Goal: Transaction & Acquisition: Obtain resource

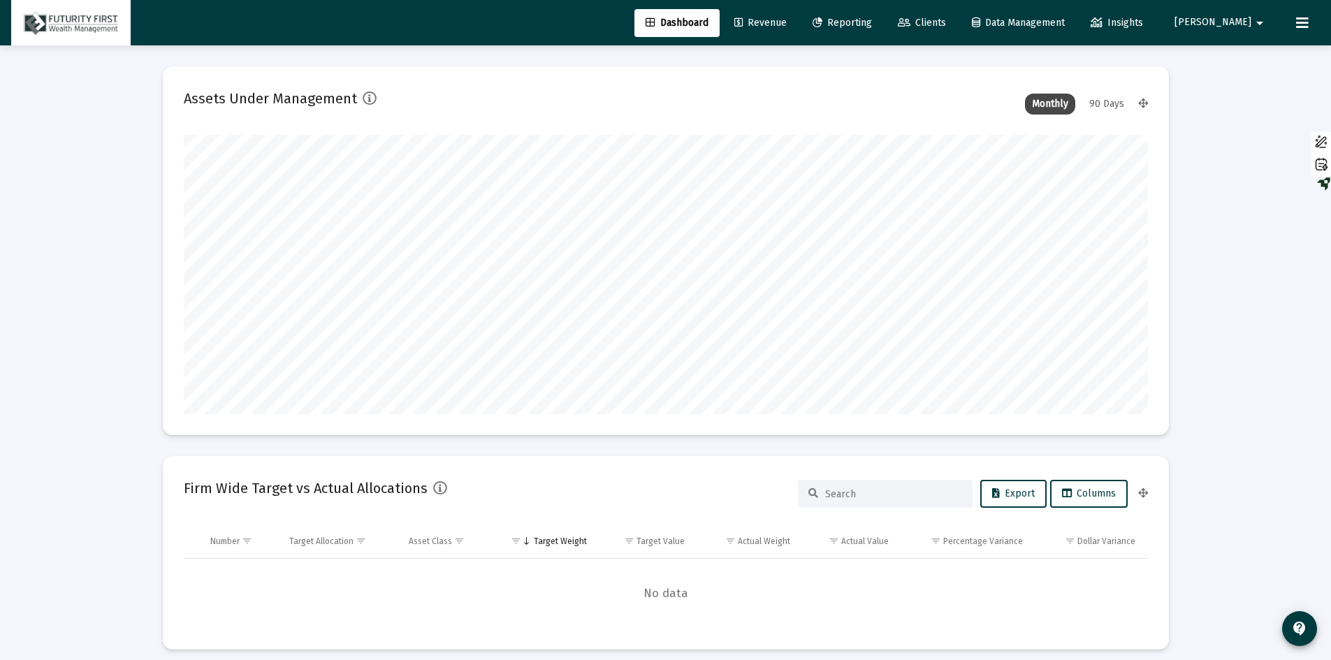
scroll to position [279, 964]
type input "[DATE]"
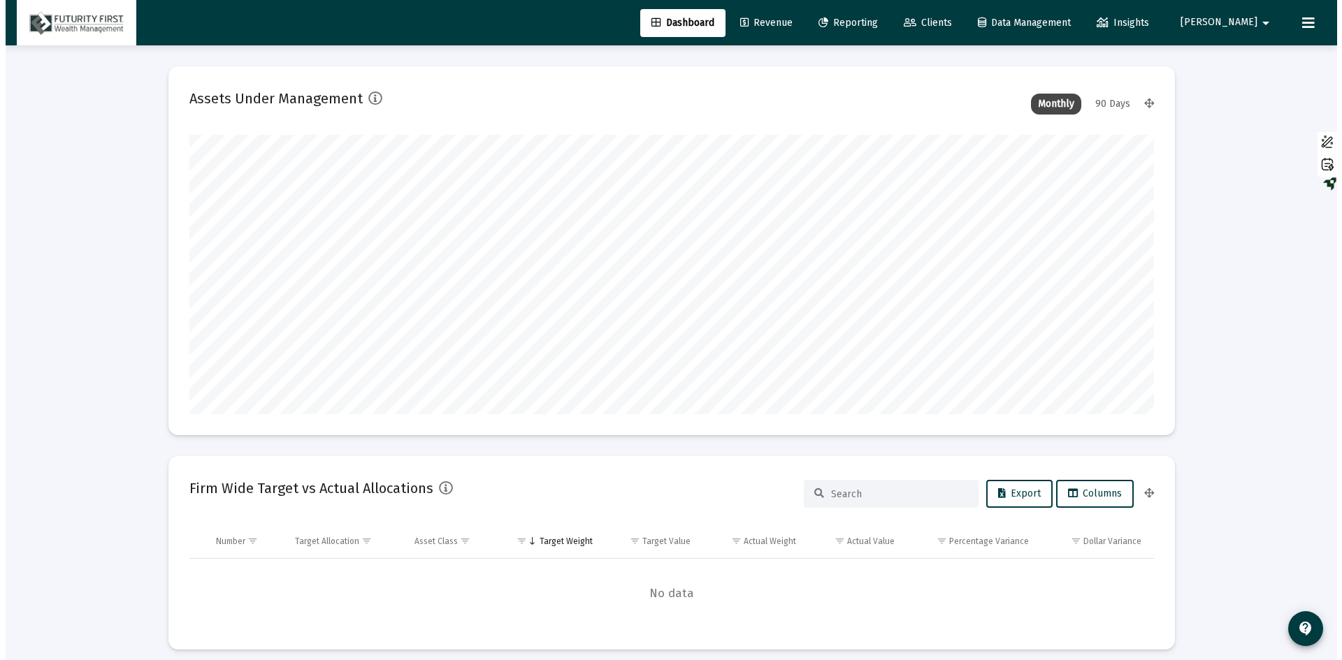
scroll to position [279, 451]
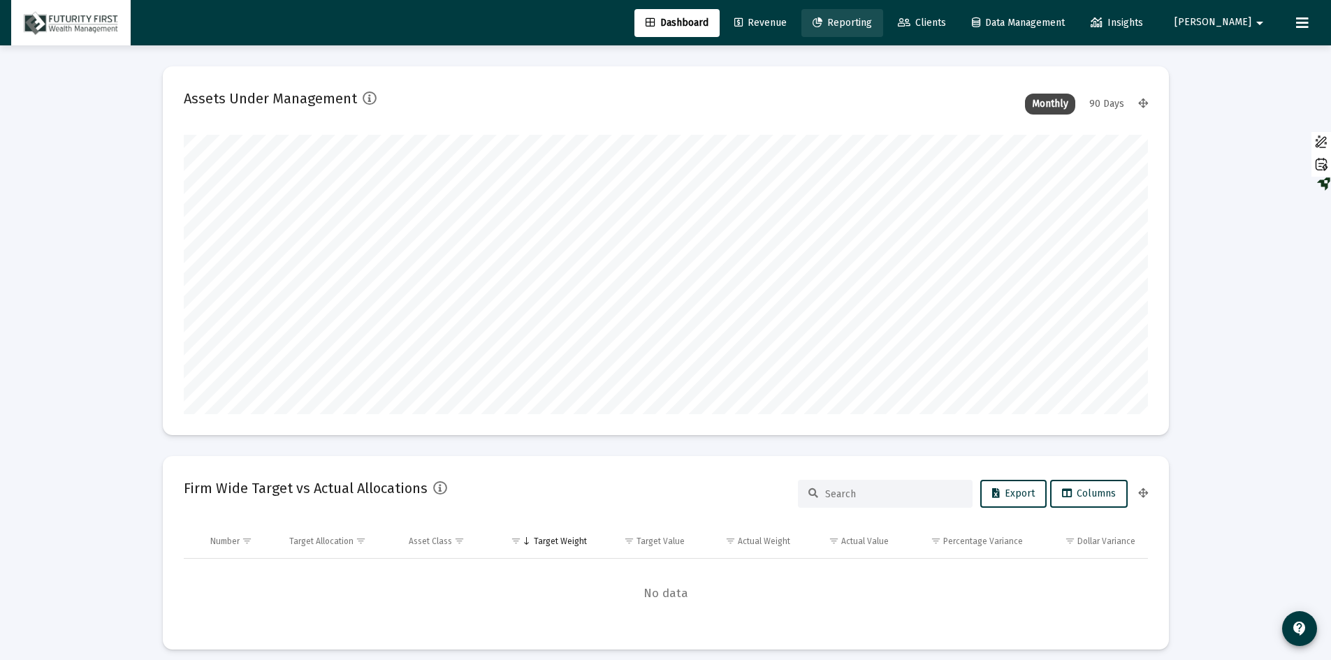
click at [872, 21] on span "Reporting" at bounding box center [842, 23] width 59 height 12
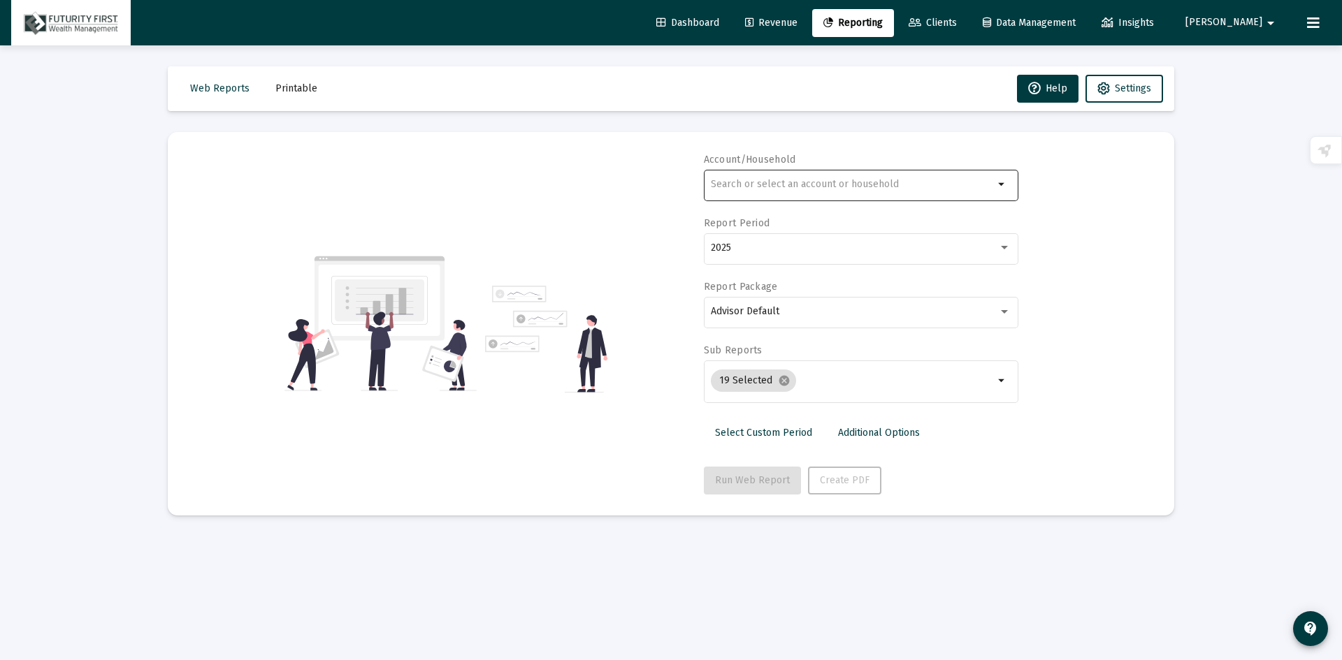
click at [799, 175] on div at bounding box center [852, 184] width 283 height 34
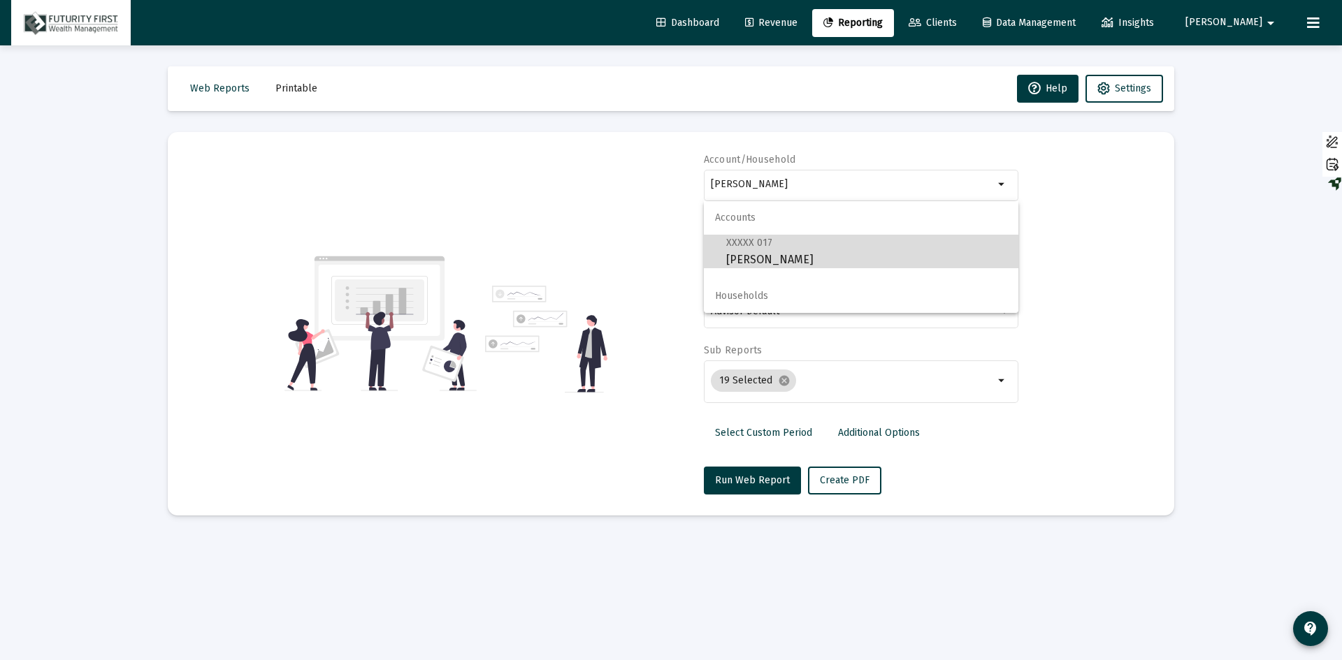
click at [799, 259] on span "XXXXX 017 [PERSON_NAME]" at bounding box center [866, 251] width 281 height 34
type input "[PERSON_NAME]"
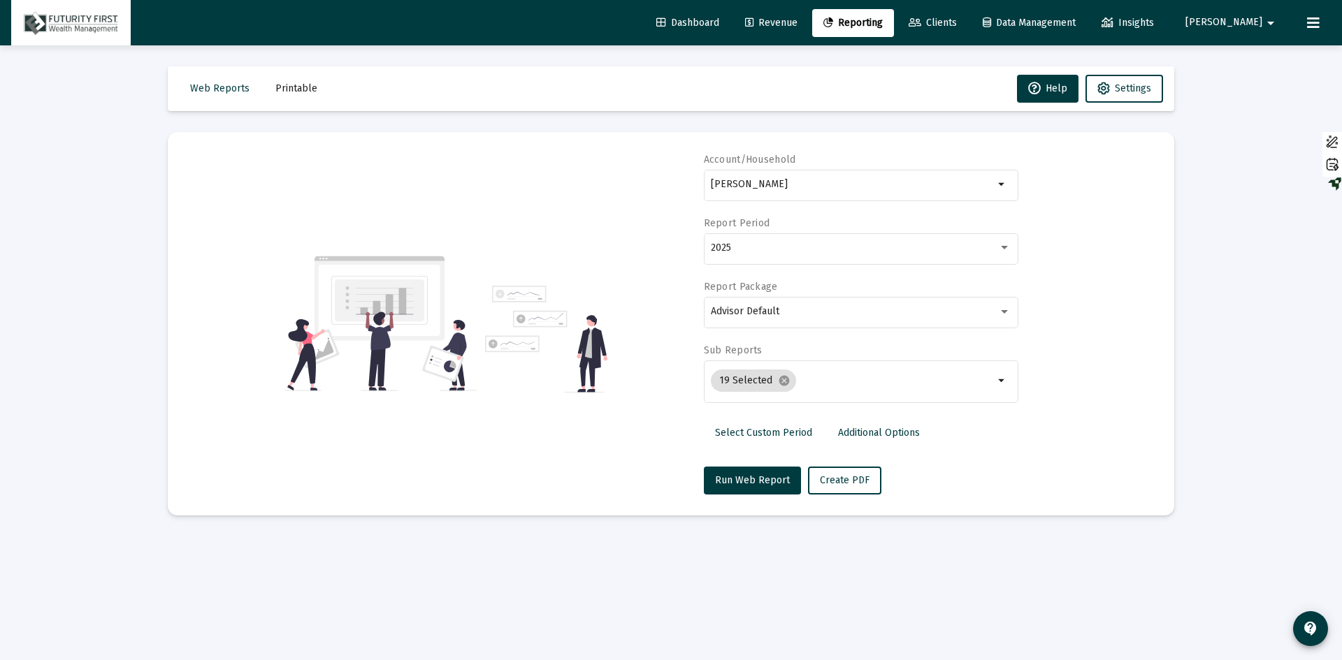
click at [799, 259] on div "2025" at bounding box center [861, 248] width 300 height 34
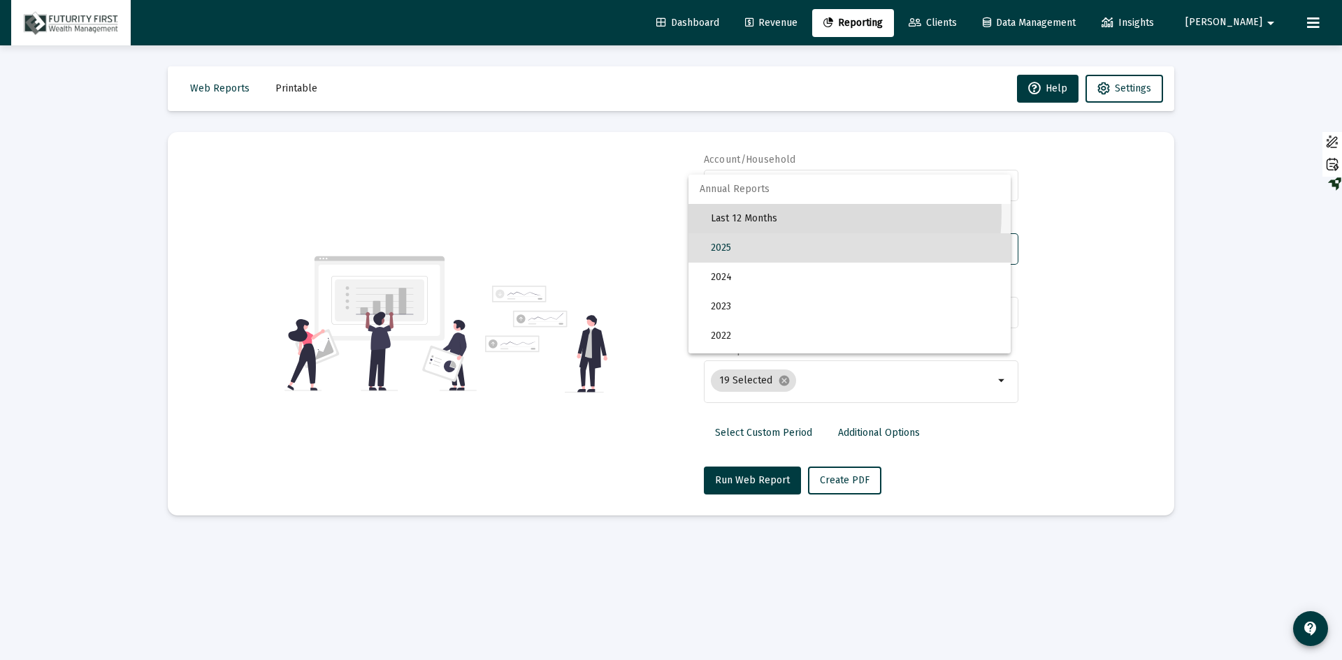
click at [757, 212] on span "Last 12 Months" at bounding box center [855, 218] width 289 height 29
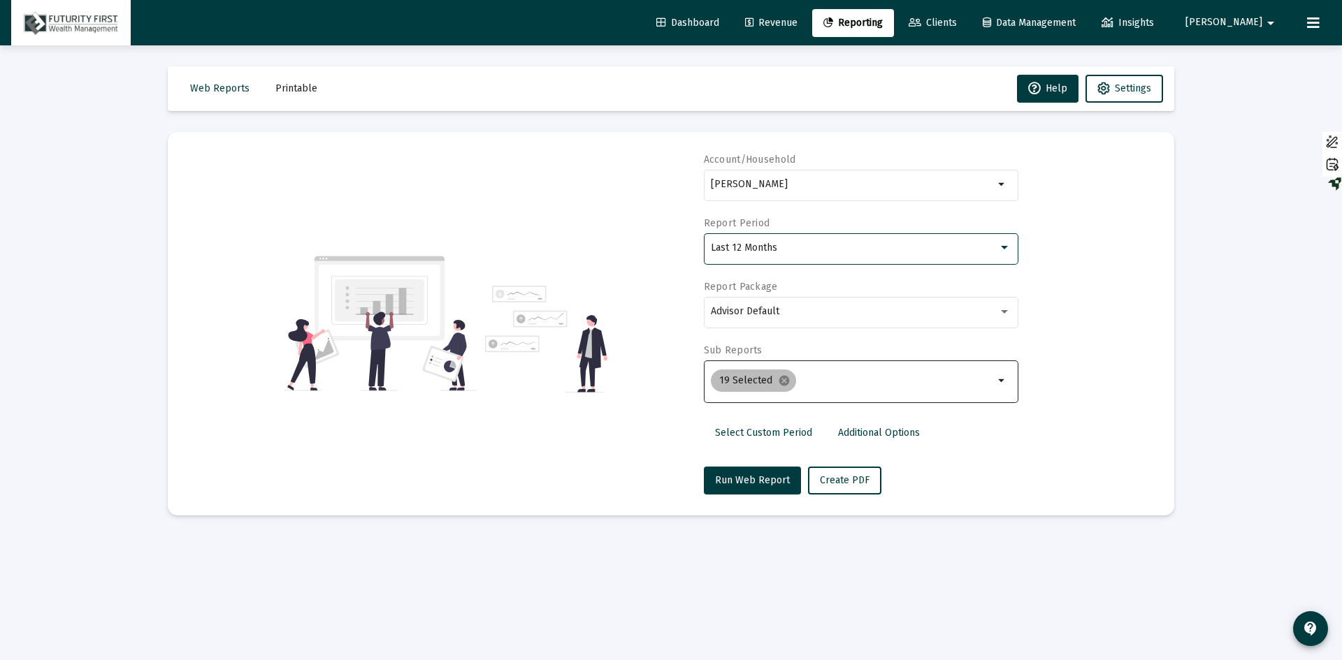
click at [772, 386] on mat-chip "19 Selected cancel" at bounding box center [753, 381] width 85 height 22
click at [783, 381] on mat-icon "cancel" at bounding box center [784, 381] width 13 height 13
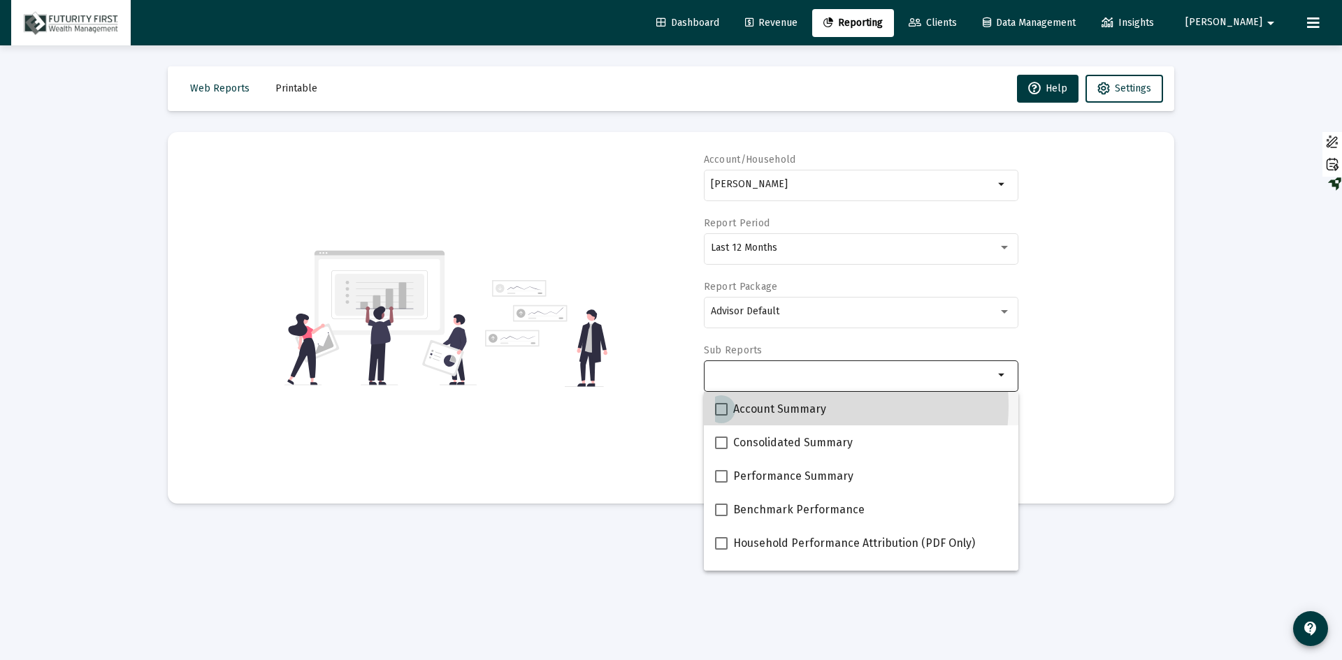
click at [813, 406] on span "Account Summary" at bounding box center [779, 409] width 93 height 17
click at [721, 416] on input "Account Summary" at bounding box center [720, 416] width 1 height 1
checkbox input "true"
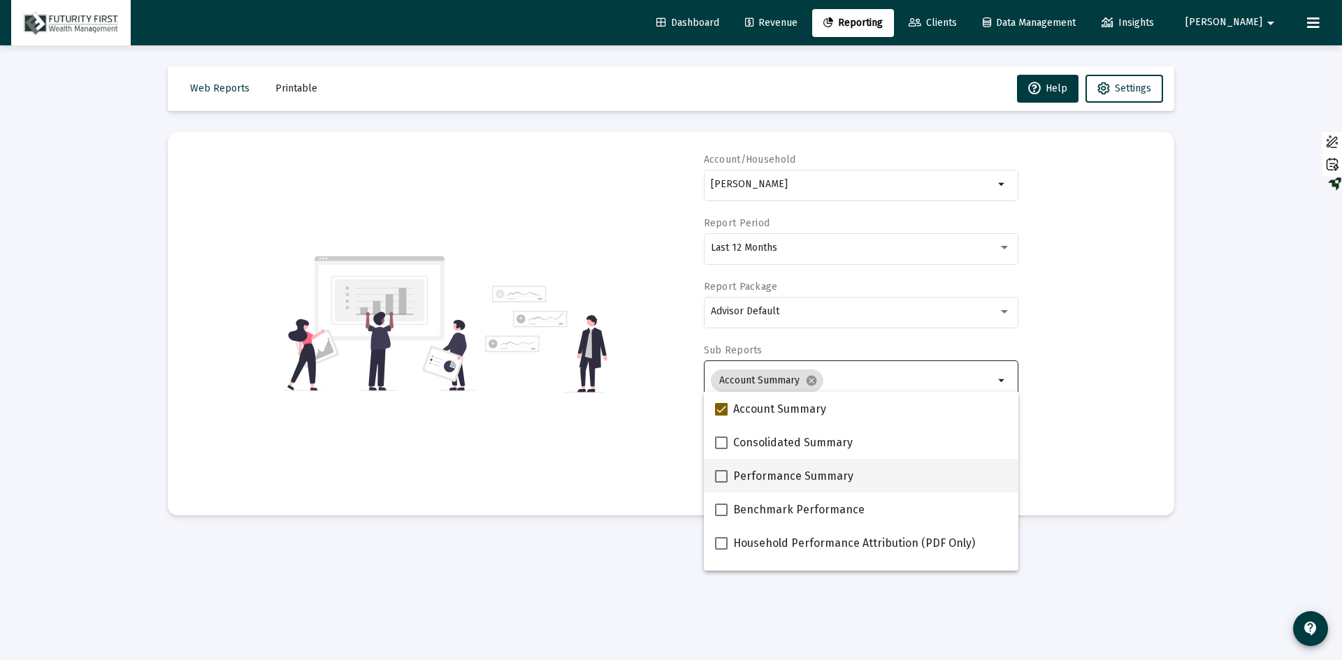
click at [806, 484] on span "Performance Summary" at bounding box center [793, 476] width 120 height 17
click at [721, 484] on input "Performance Summary" at bounding box center [720, 483] width 1 height 1
checkbox input "true"
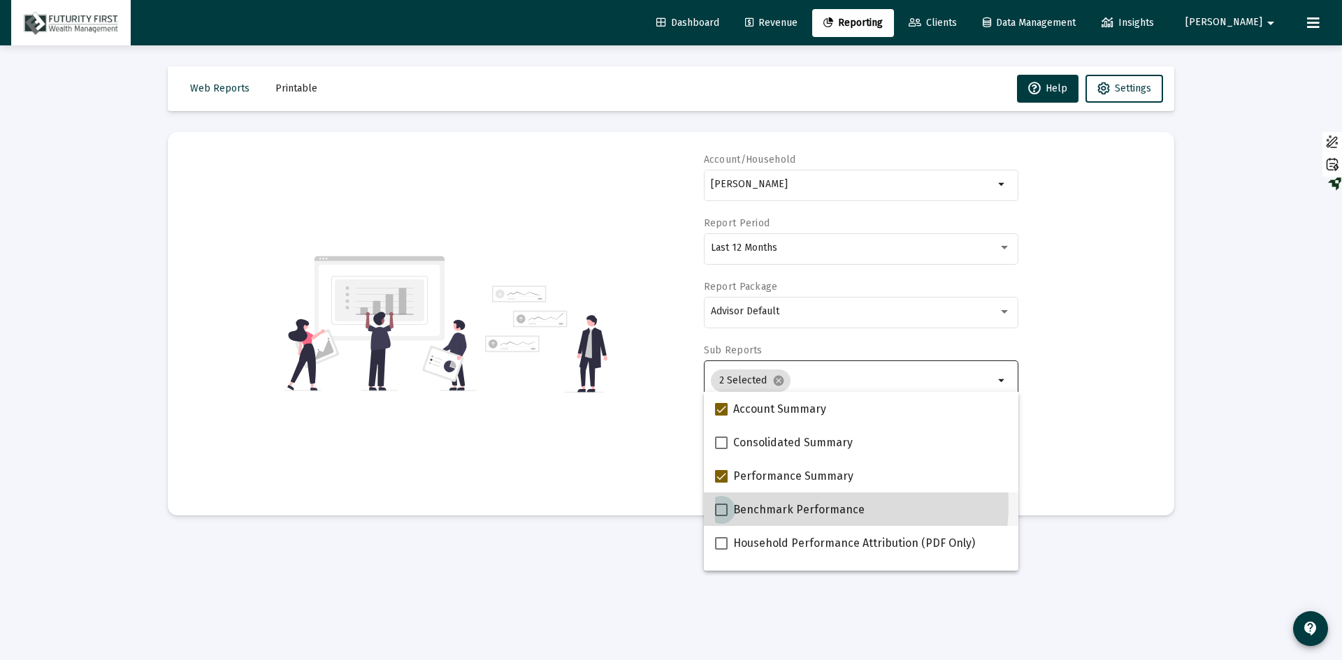
click at [806, 504] on span "Benchmark Performance" at bounding box center [798, 510] width 131 height 17
click at [721, 516] on input "Benchmark Performance" at bounding box center [720, 516] width 1 height 1
checkbox input "true"
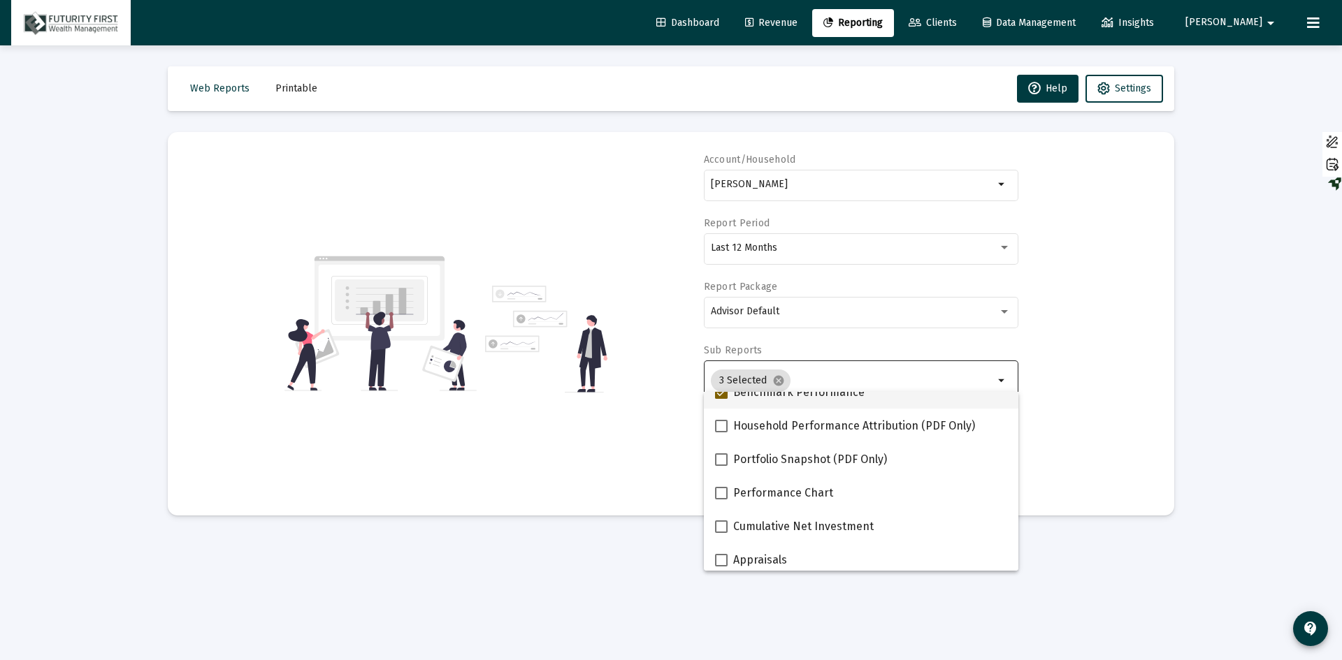
scroll to position [140, 0]
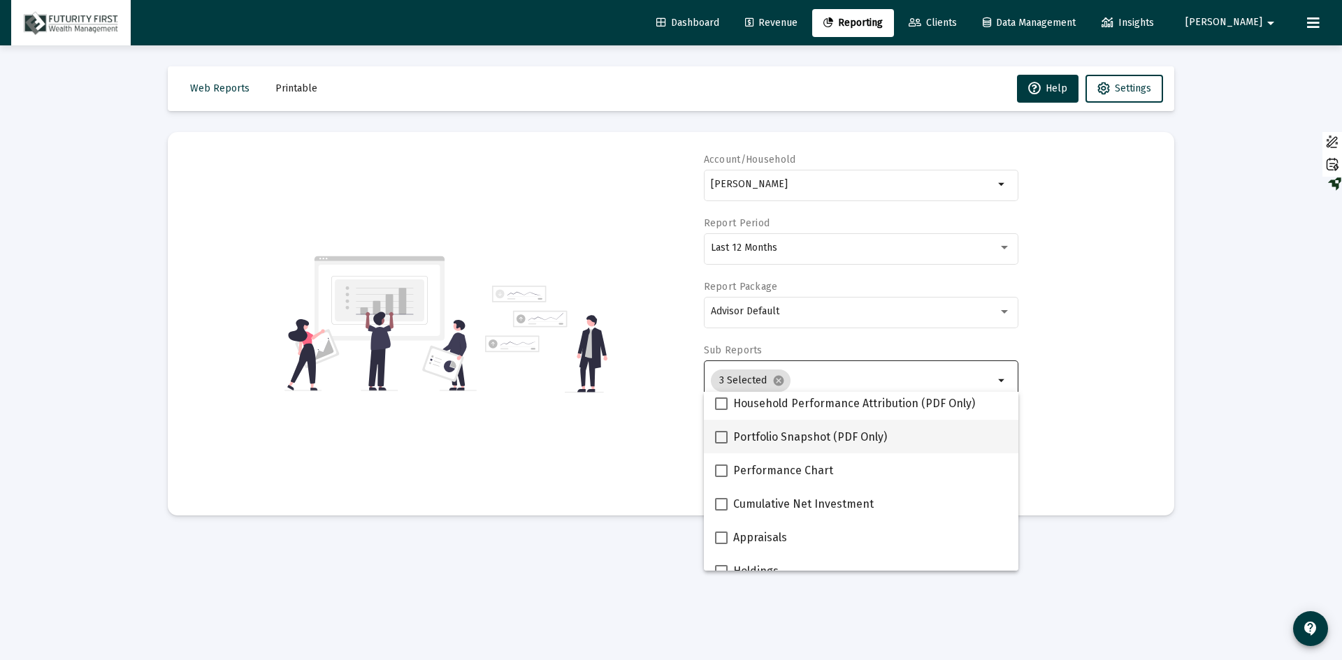
click at [806, 433] on span "Portfolio Snapshot (PDF Only)" at bounding box center [810, 437] width 154 height 17
click at [721, 444] on input "Portfolio Snapshot (PDF Only)" at bounding box center [720, 444] width 1 height 1
checkbox input "true"
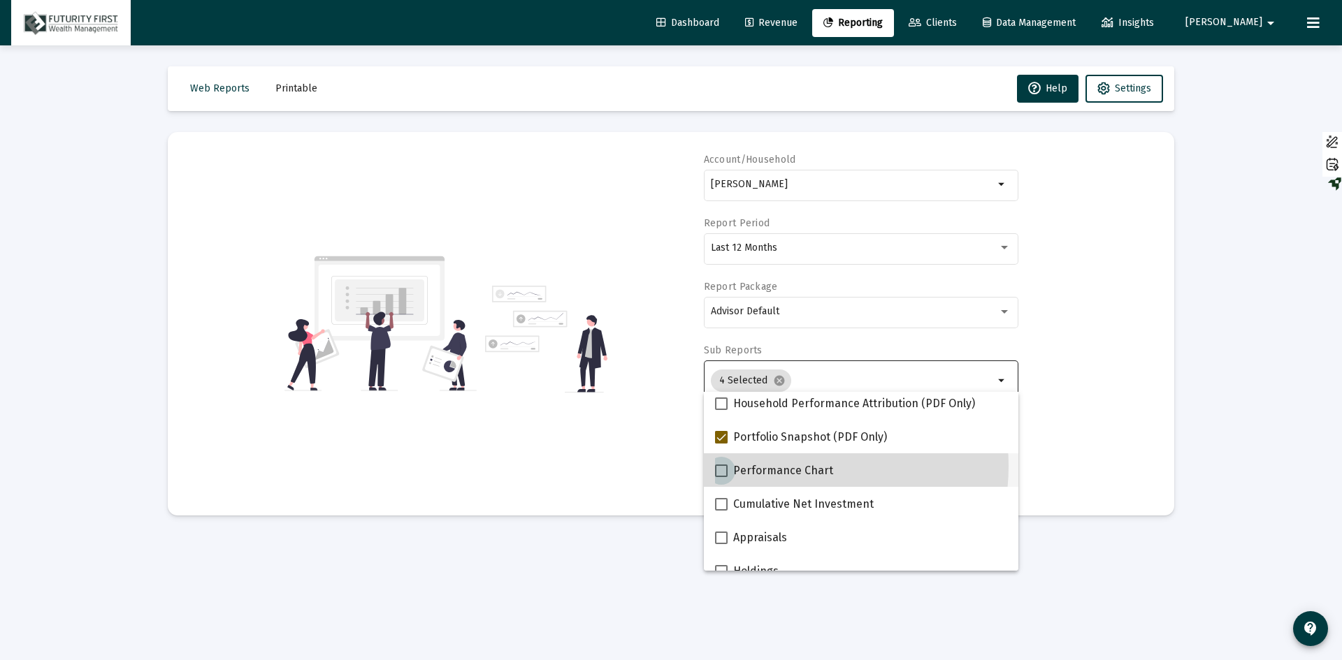
click at [787, 466] on span "Performance Chart" at bounding box center [783, 471] width 100 height 17
click at [721, 477] on input "Performance Chart" at bounding box center [720, 477] width 1 height 1
checkbox input "true"
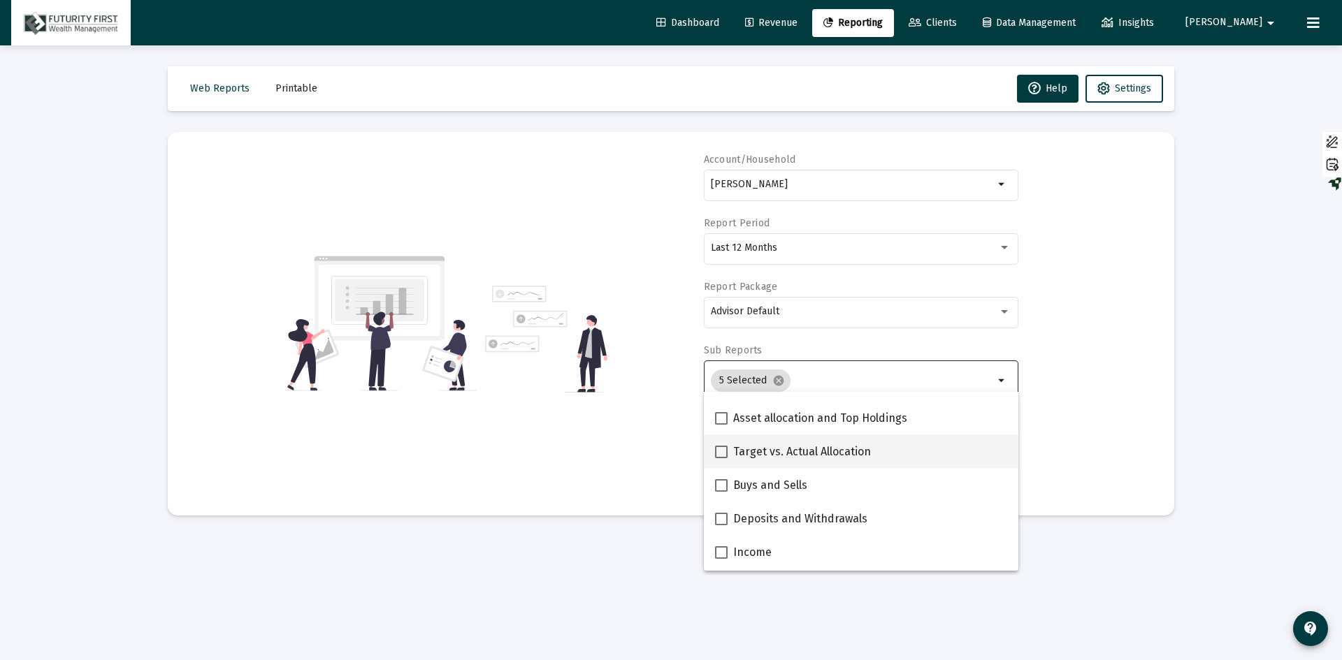
scroll to position [349, 0]
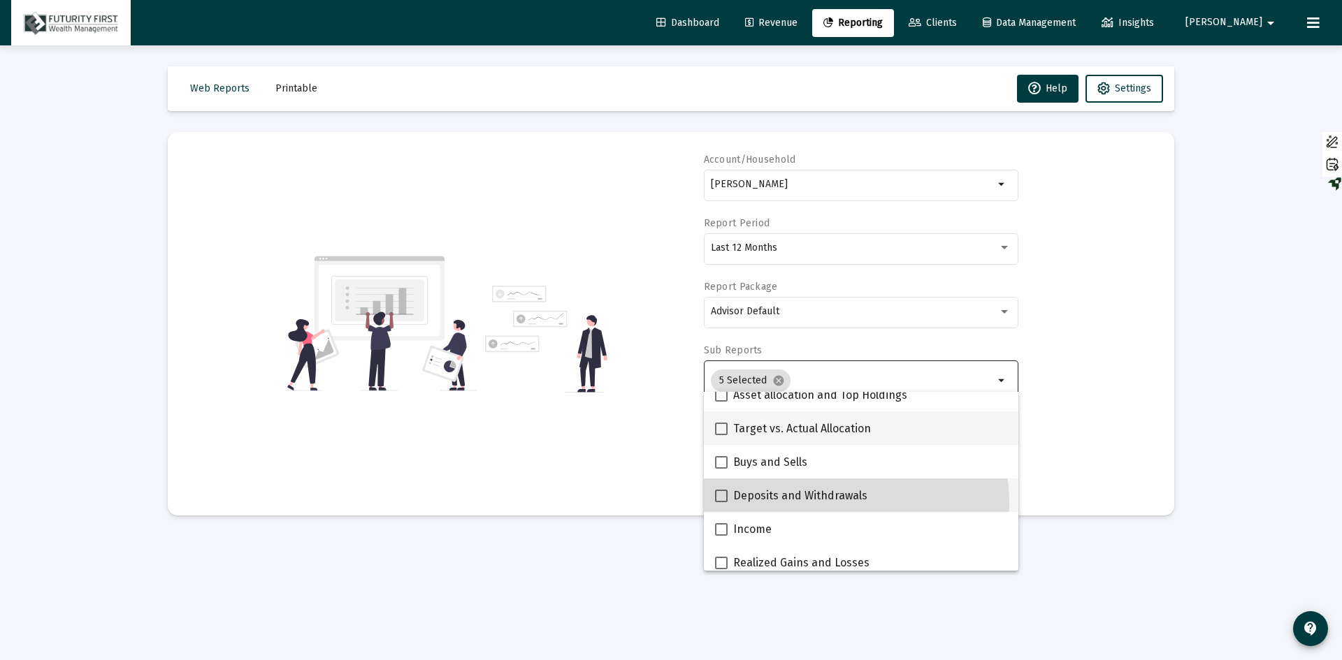
click at [817, 504] on mat-checkbox "Deposits and Withdrawals" at bounding box center [791, 496] width 152 height 34
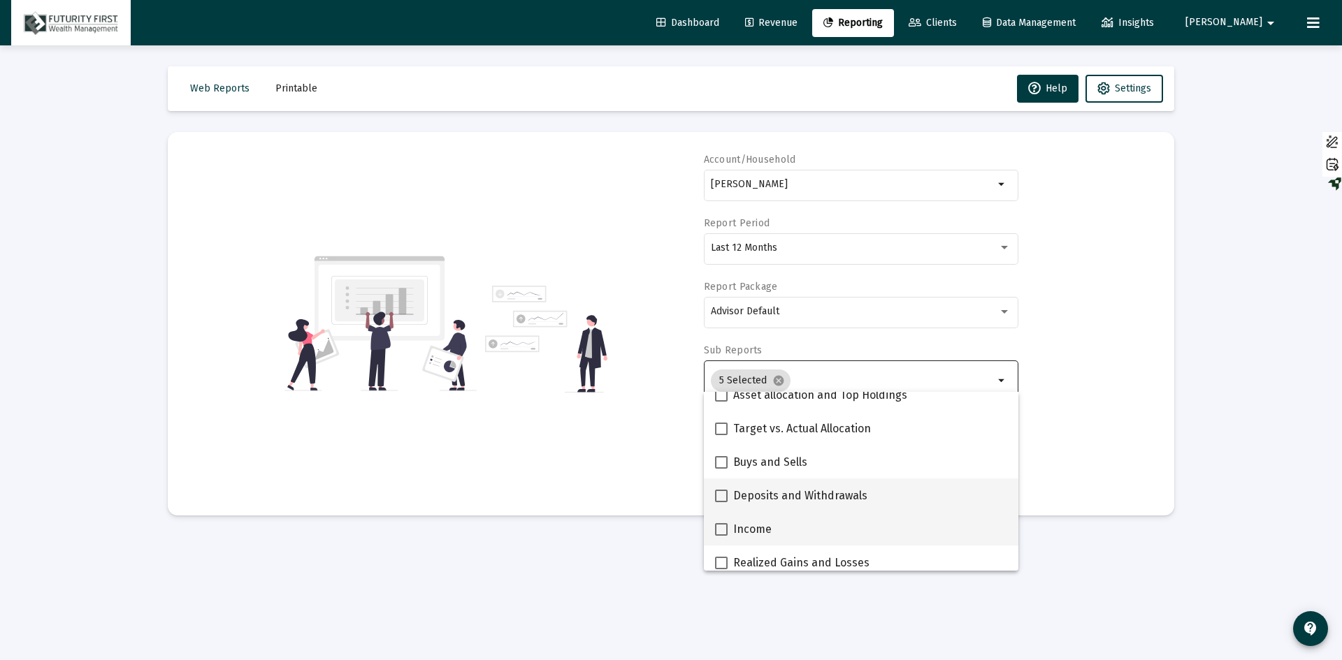
scroll to position [419, 0]
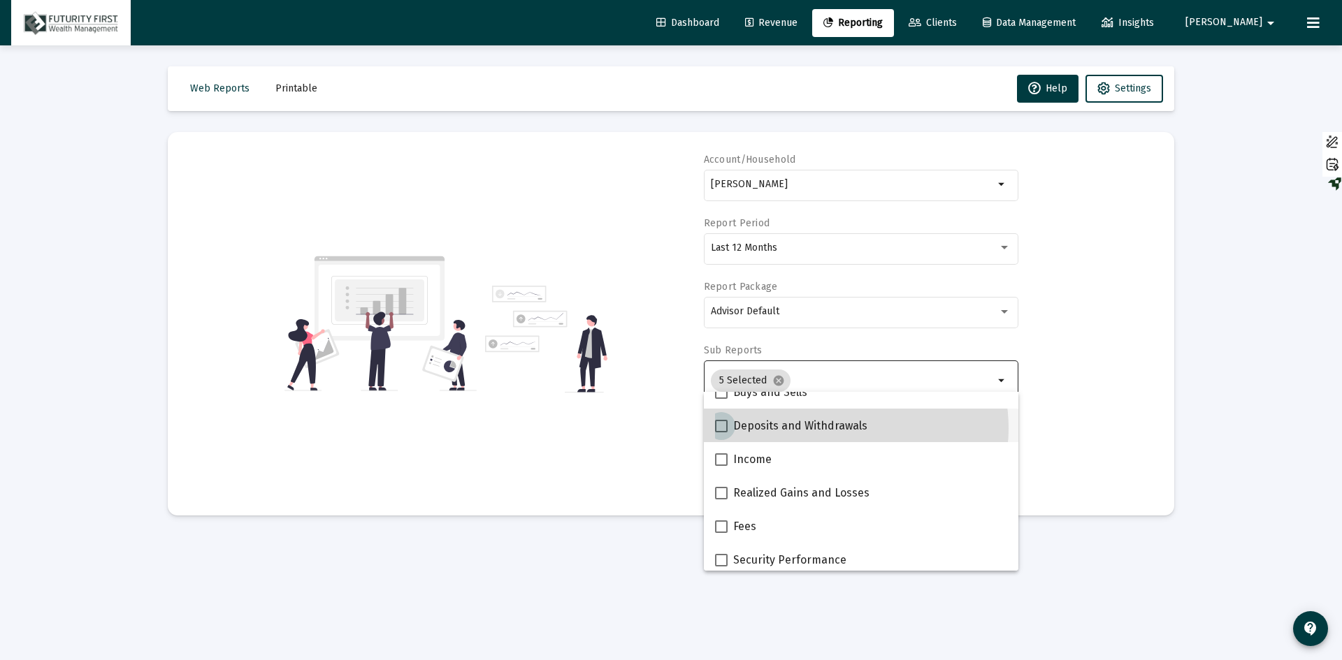
click at [836, 428] on span "Deposits and Withdrawals" at bounding box center [800, 426] width 134 height 17
click at [721, 433] on input "Deposits and Withdrawals" at bounding box center [720, 433] width 1 height 1
checkbox input "true"
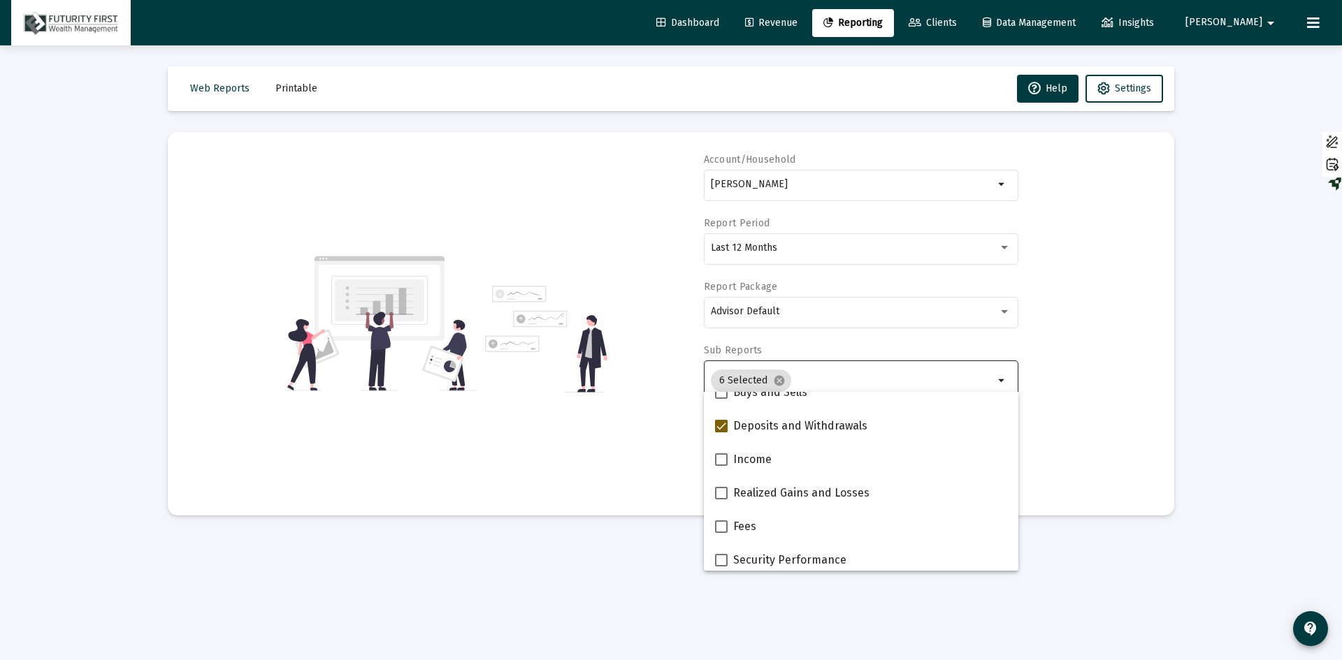
click at [1066, 395] on div "Account/Household [PERSON_NAME] arrow_drop_down Report Period Last 12 Months Re…" at bounding box center [671, 324] width 964 height 342
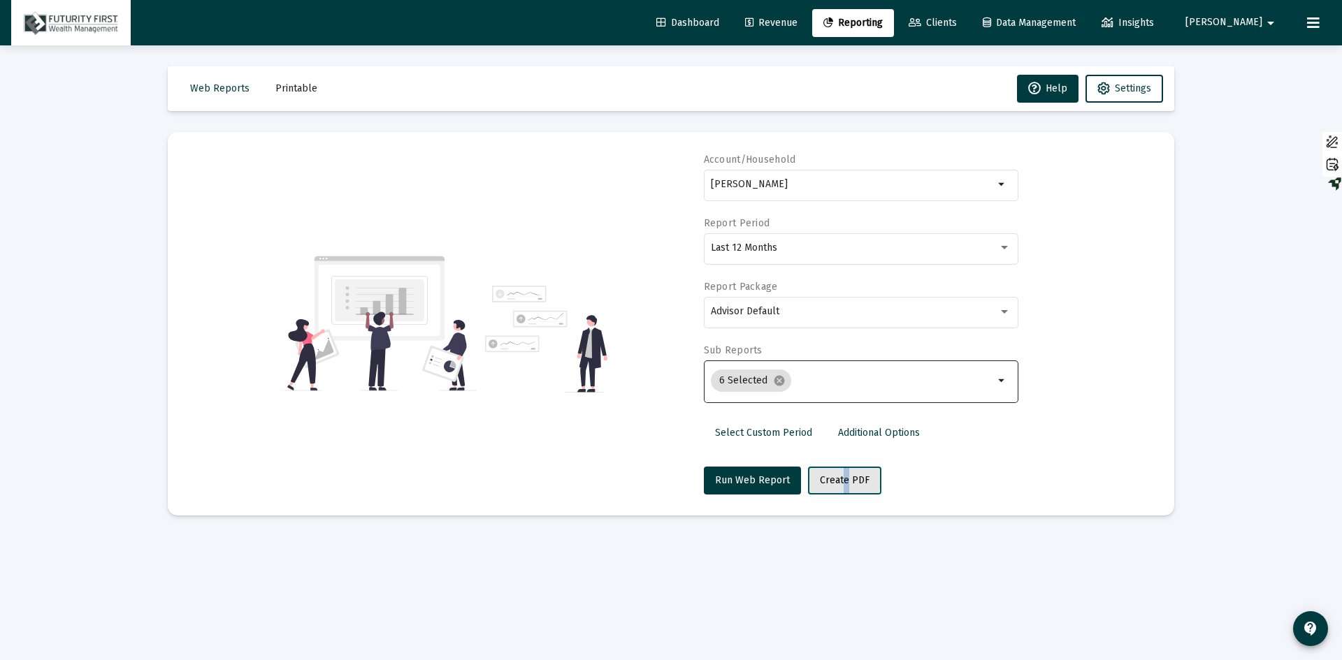
click at [838, 476] on span "Create PDF" at bounding box center [845, 480] width 50 height 12
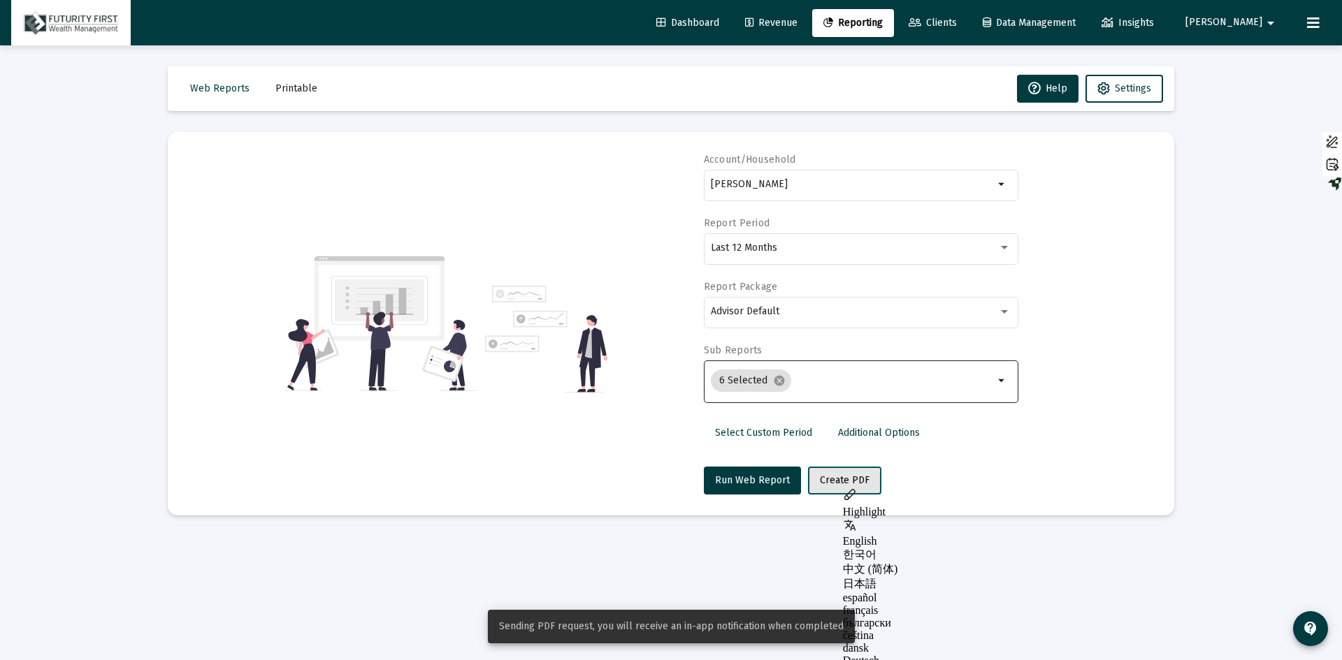
click at [829, 484] on span "Create PDF" at bounding box center [845, 480] width 50 height 12
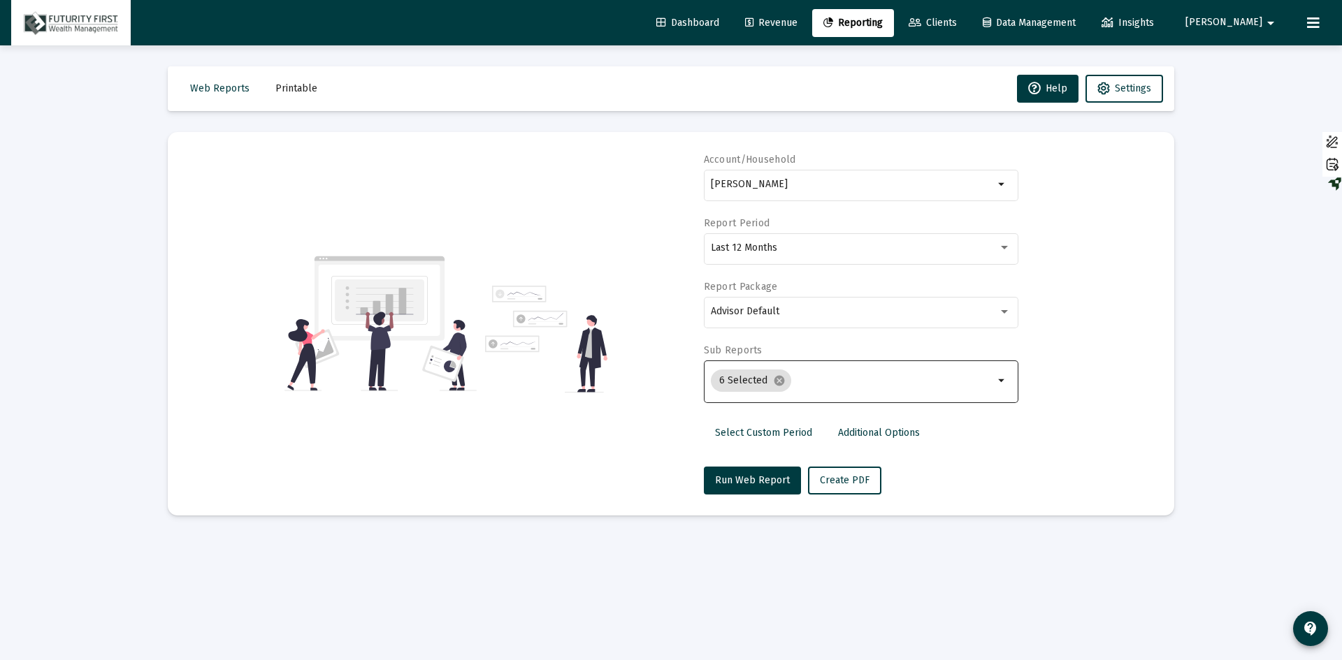
click at [296, 88] on span "Printable" at bounding box center [296, 88] width 42 height 12
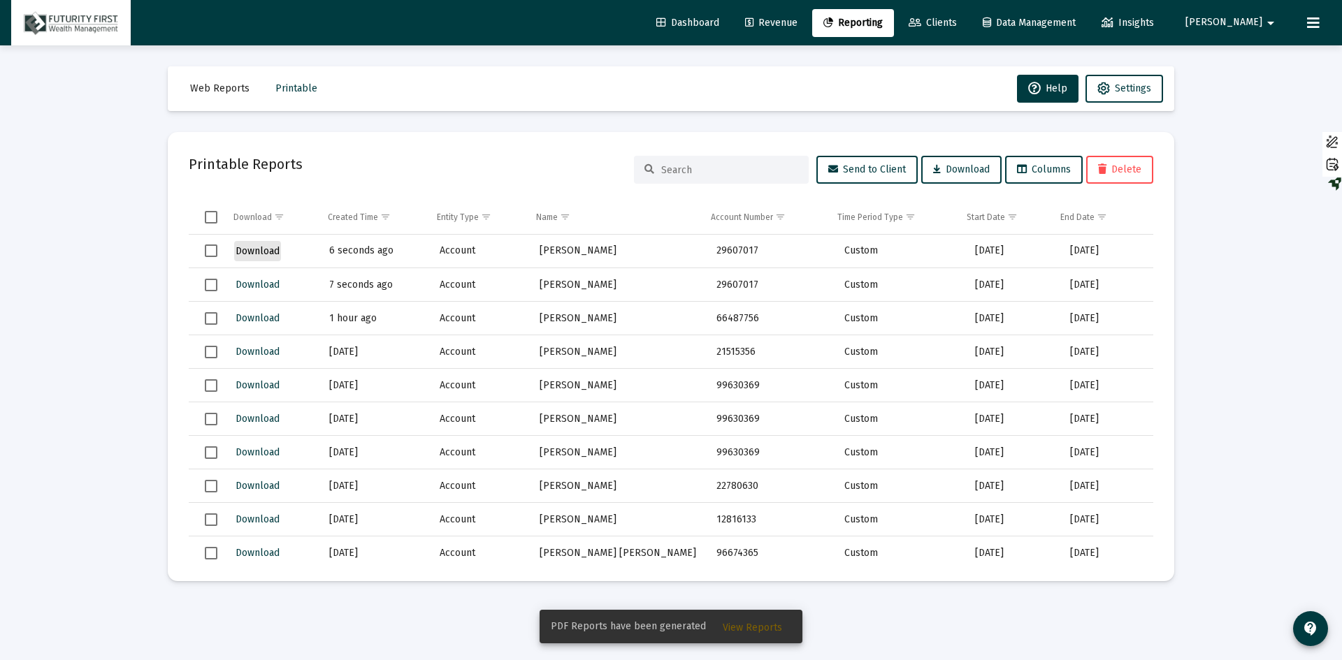
click at [251, 247] on span "Download" at bounding box center [257, 251] width 44 height 12
